Goal: Find specific page/section: Find specific page/section

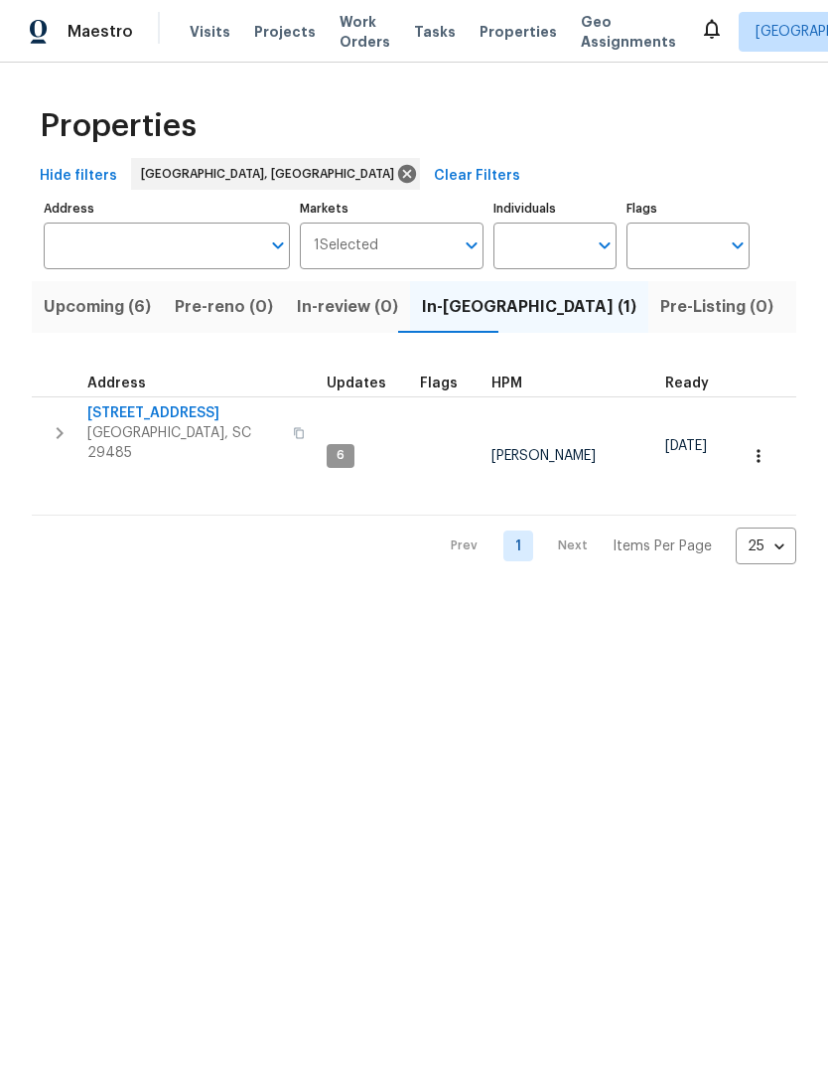
scroll to position [1, 0]
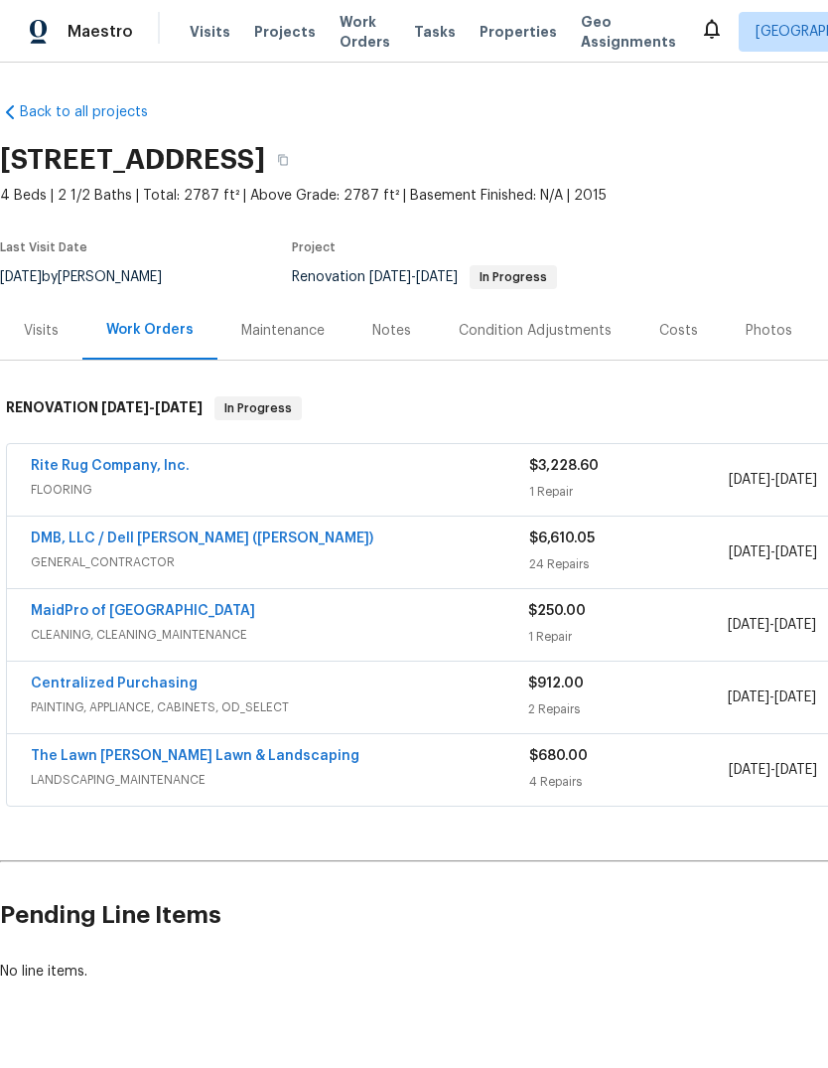
click at [502, 36] on span "Properties" at bounding box center [518, 32] width 77 height 20
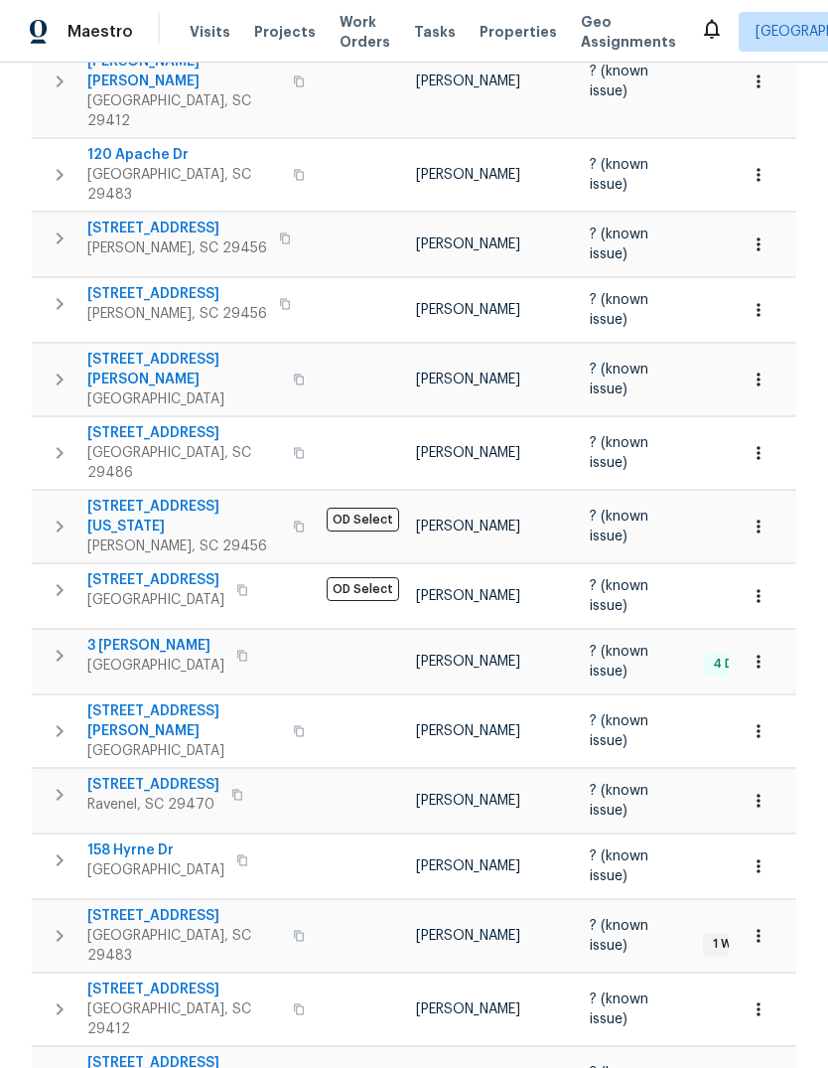
scroll to position [464, 0]
click at [805, 493] on div "Properties Hide filters [GEOGRAPHIC_DATA], [GEOGRAPHIC_DATA] Clear Filters Addr…" at bounding box center [414, 433] width 828 height 1668
click at [754, 575] on button "button" at bounding box center [759, 597] width 44 height 44
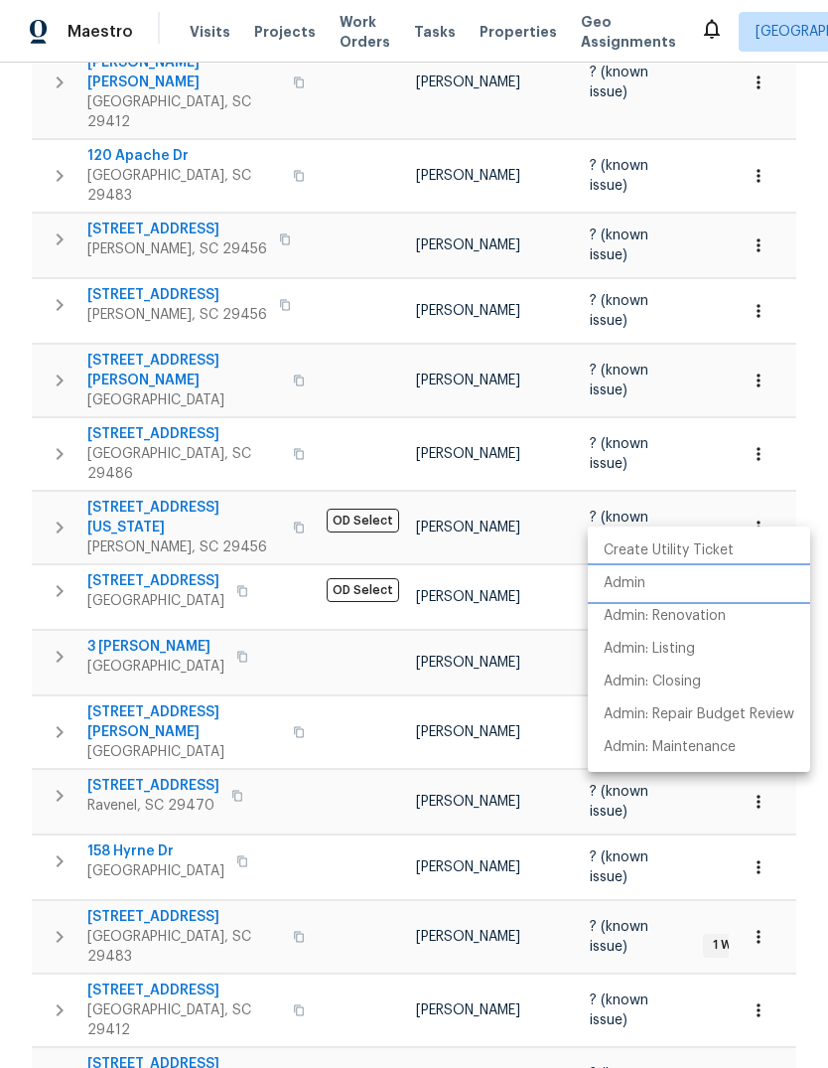
click at [660, 591] on li "Admin" at bounding box center [699, 583] width 223 height 33
